Goal: Task Accomplishment & Management: Manage account settings

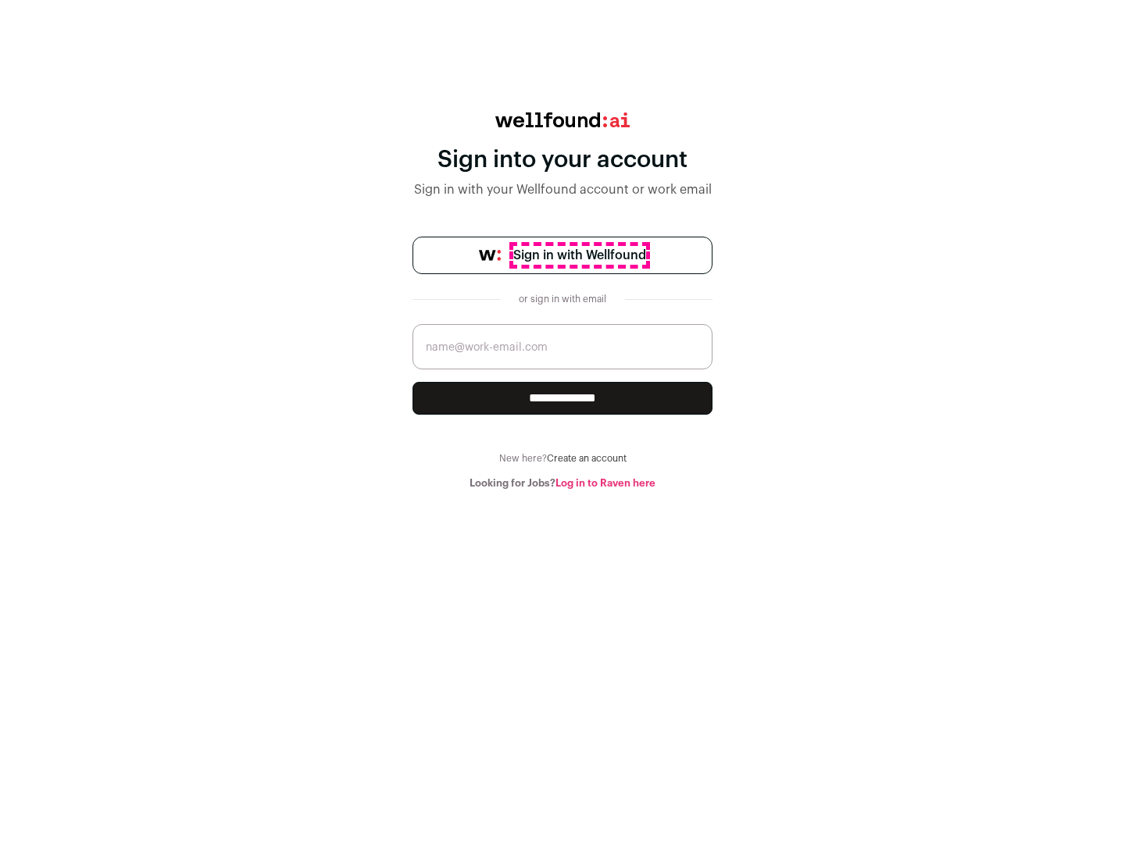
click at [579, 255] on span "Sign in with Wellfound" at bounding box center [579, 255] width 133 height 19
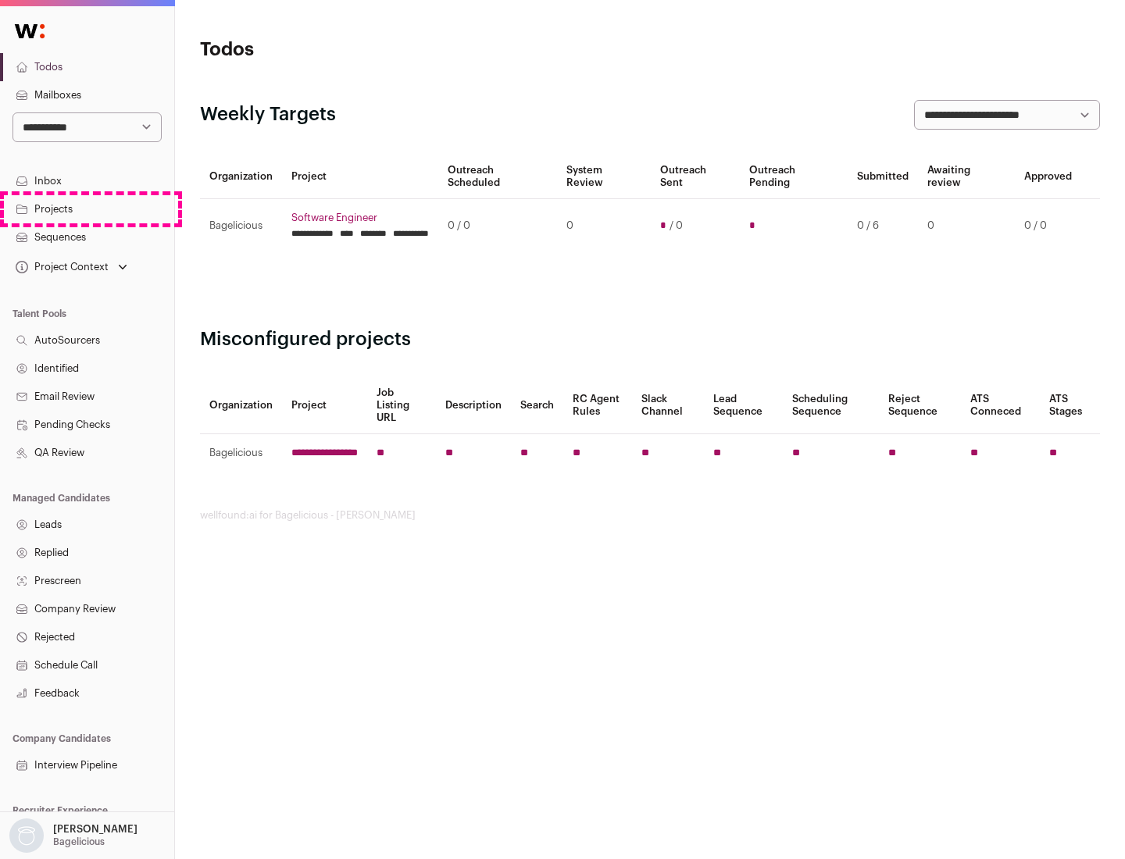
click at [87, 209] on link "Projects" at bounding box center [87, 209] width 174 height 28
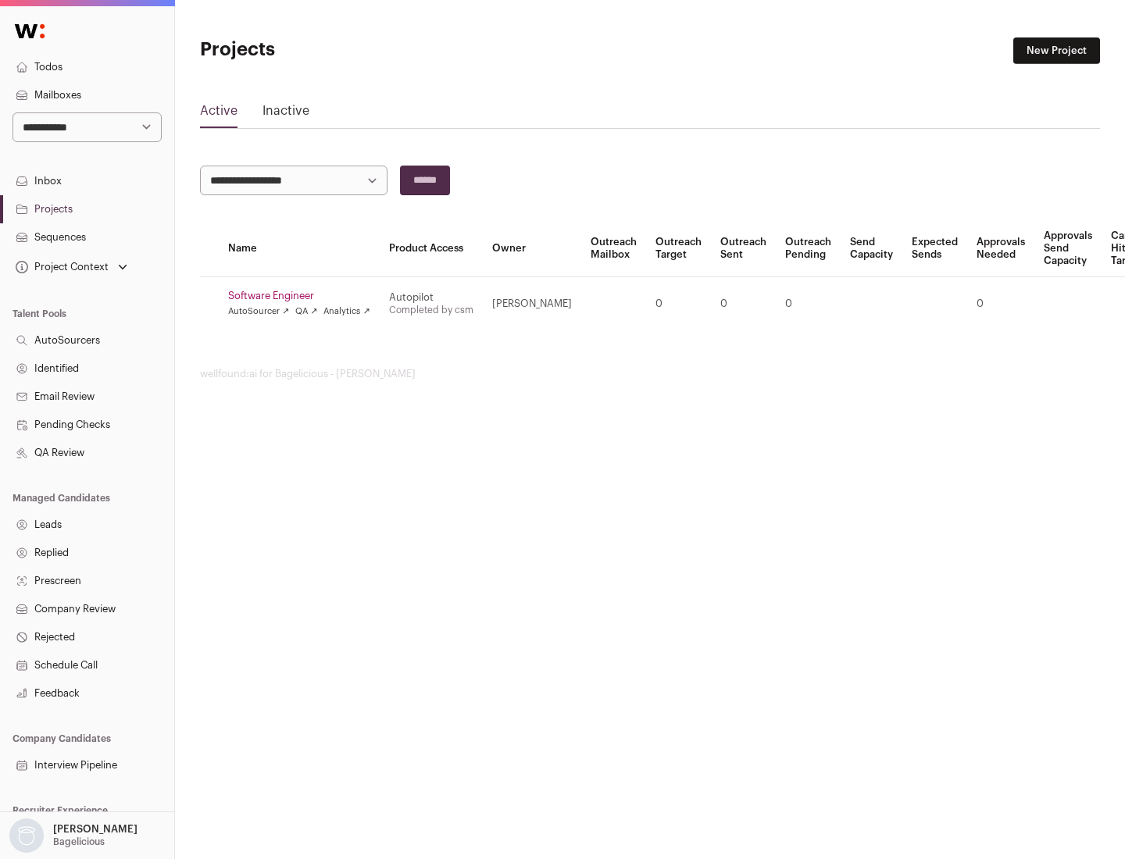
click at [304, 296] on link "Software Engineer" at bounding box center [299, 296] width 142 height 12
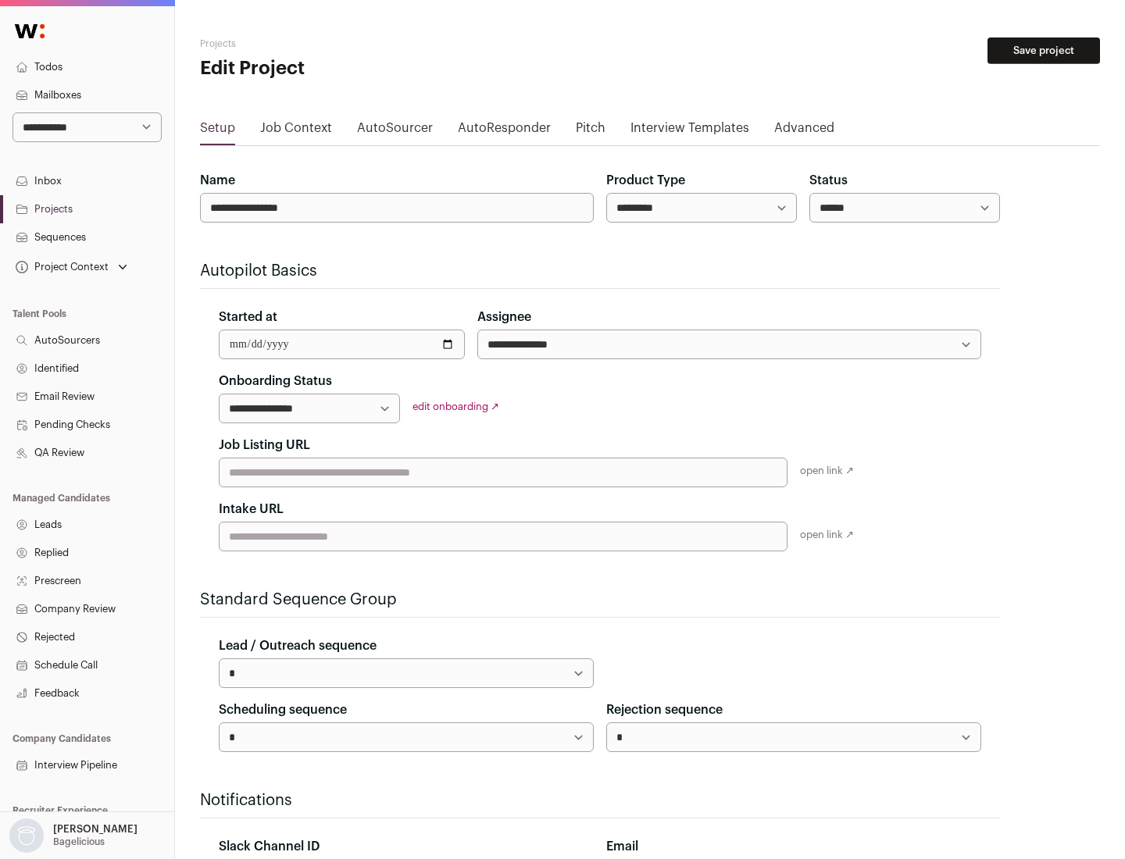
click at [1043, 51] on button "Save project" at bounding box center [1043, 50] width 112 height 27
